Goal: Obtain resource: Obtain resource

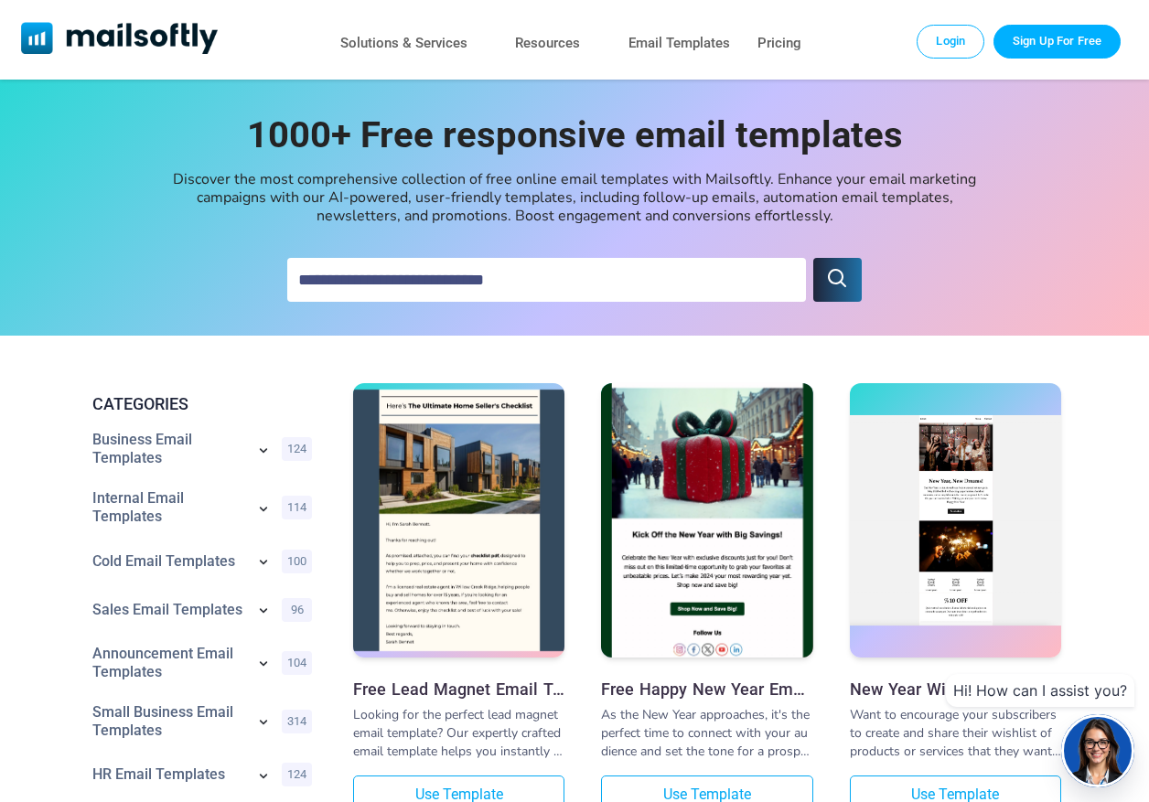
scroll to position [91, 0]
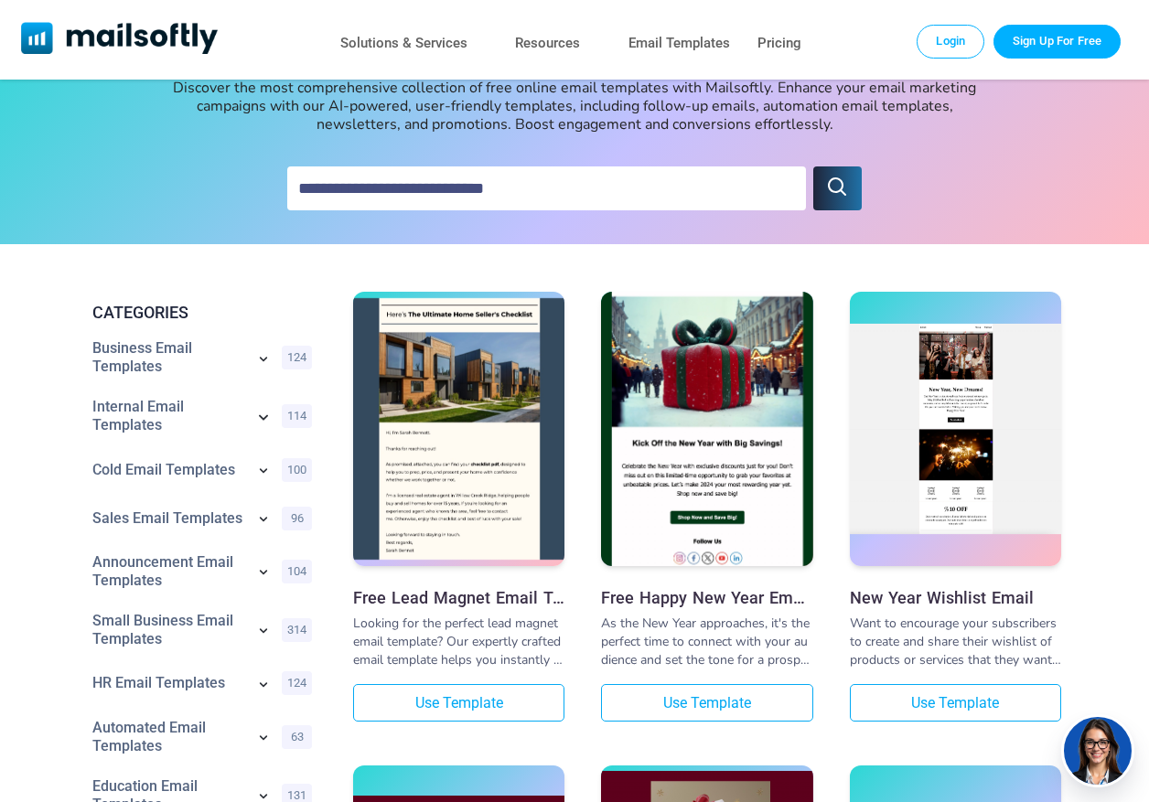
click at [263, 414] on icon at bounding box center [263, 416] width 22 height 22
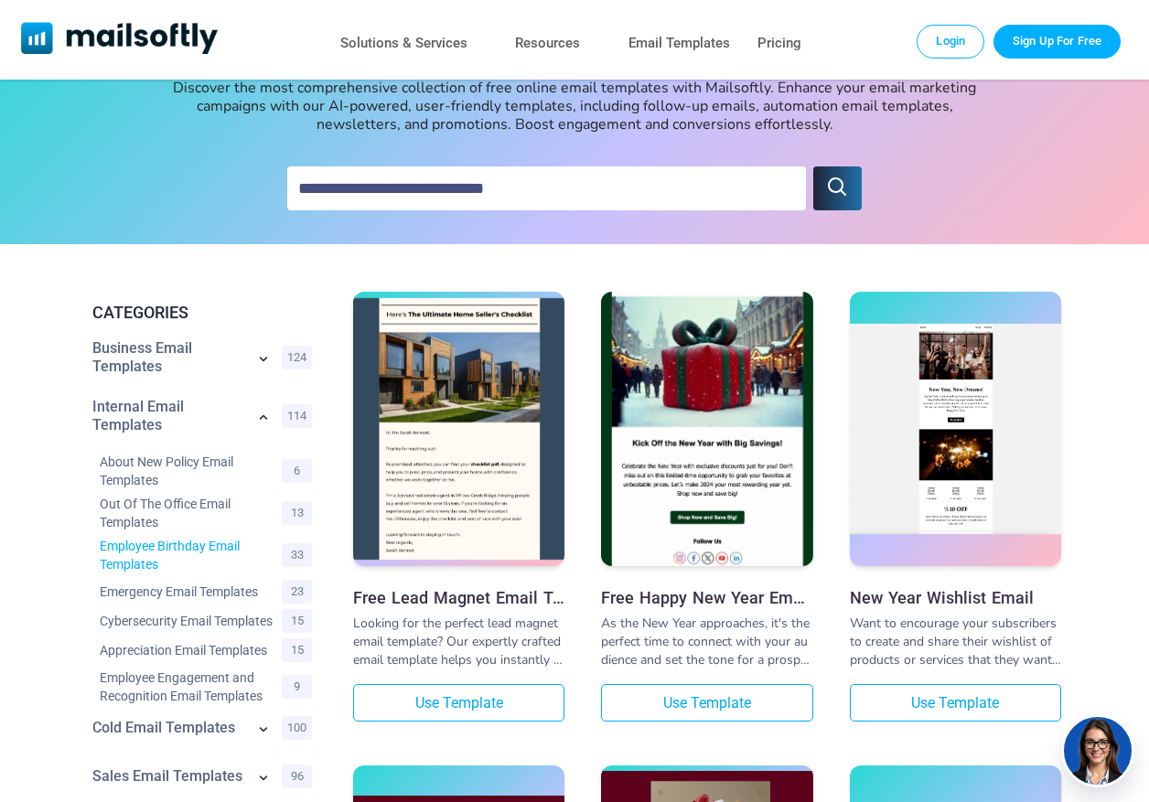
click at [194, 546] on link "Employee Birthday Email Templates" at bounding box center [186, 555] width 173 height 37
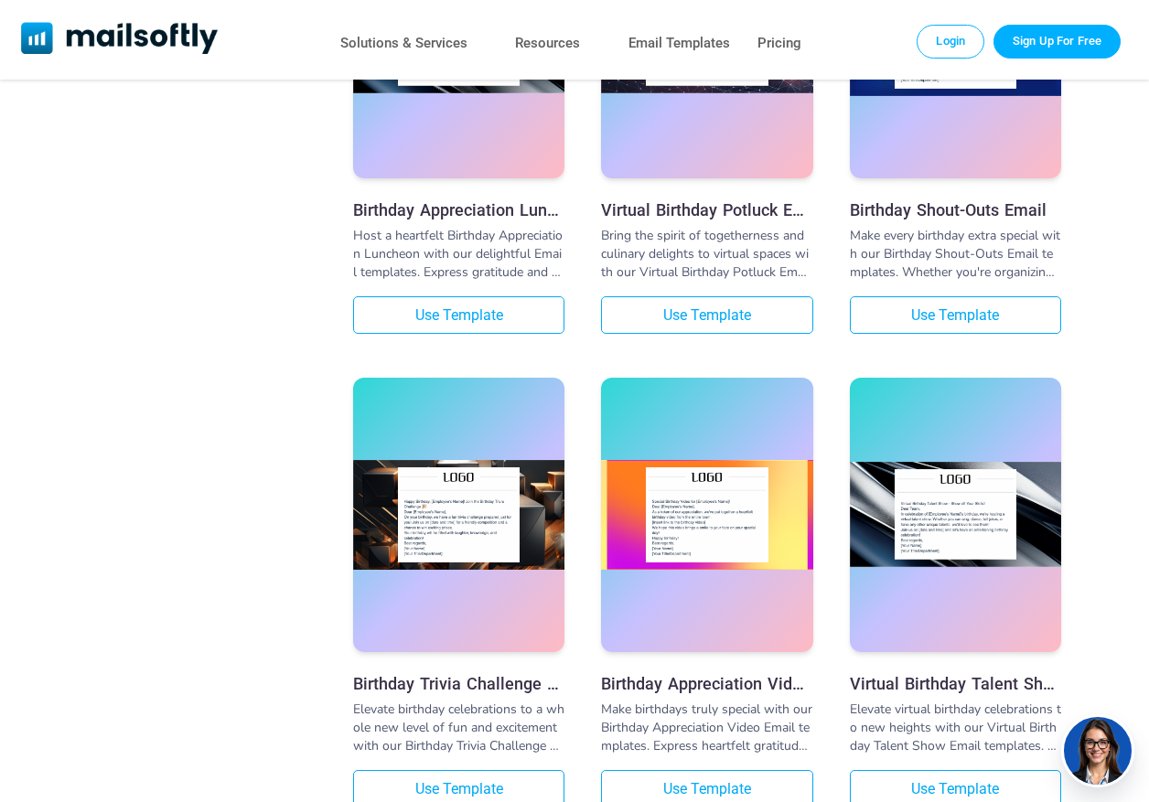
scroll to position [2979, 0]
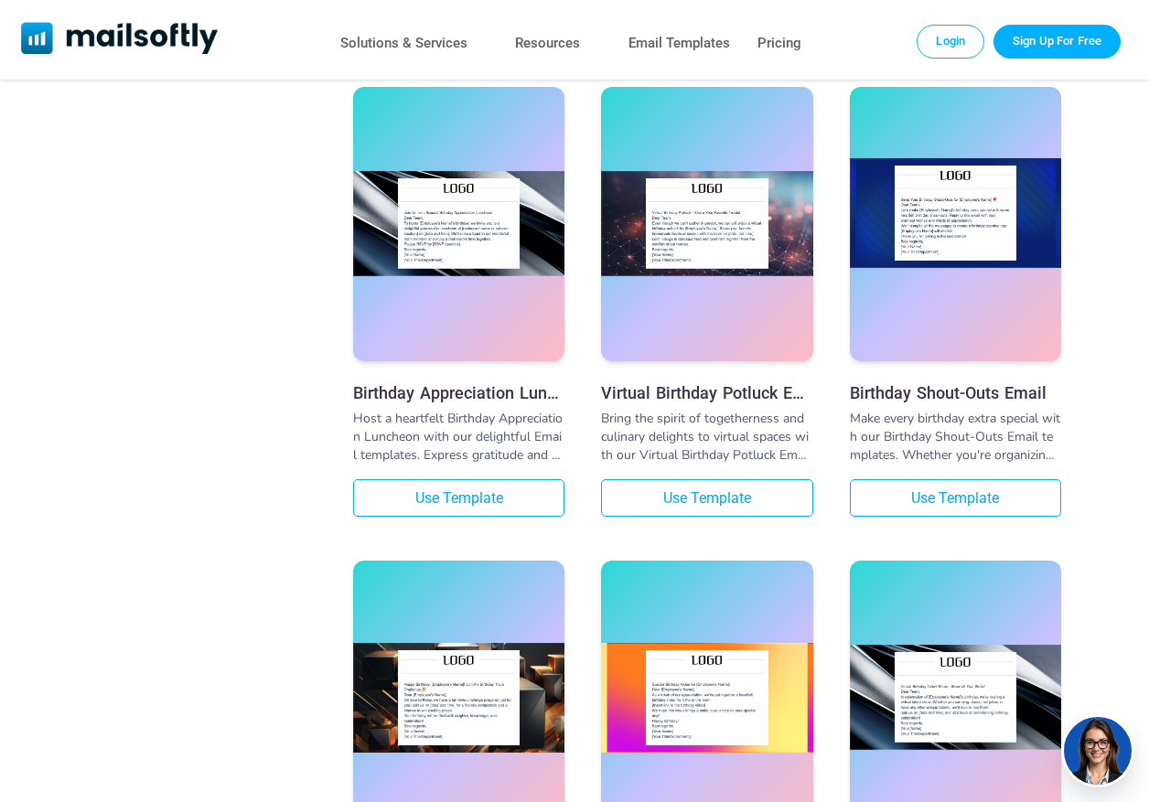
click at [983, 262] on img at bounding box center [955, 213] width 211 height 110
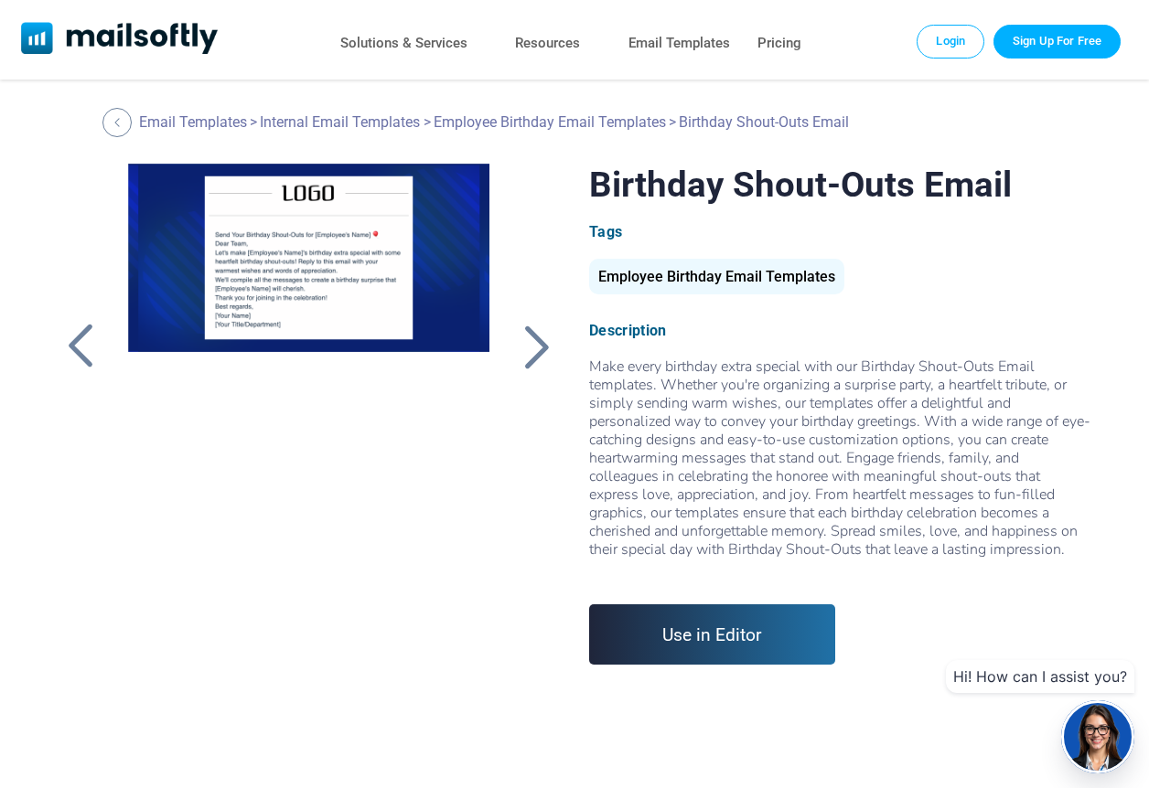
click at [304, 306] on div at bounding box center [308, 392] width 401 height 457
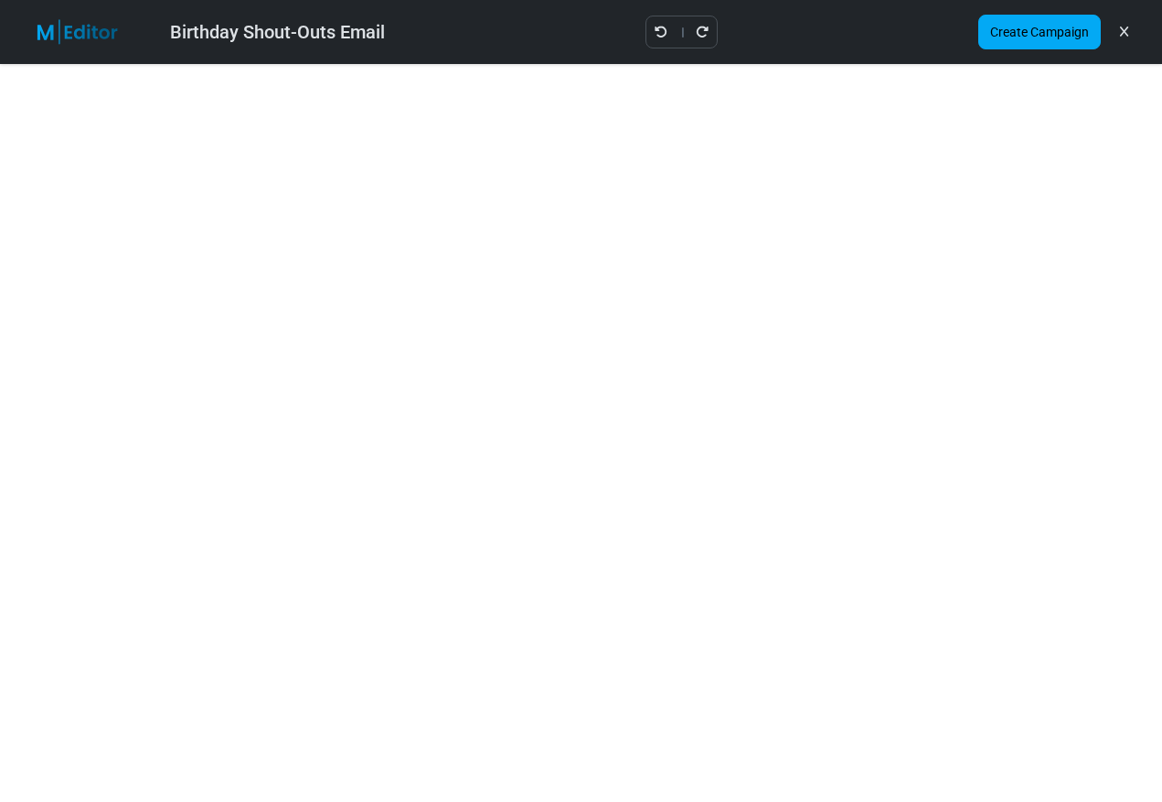
click at [1125, 32] on icon at bounding box center [1124, 32] width 8 height 1
click at [1126, 32] on icon at bounding box center [1124, 32] width 8 height 1
